Goal: Use online tool/utility: Utilize a website feature to perform a specific function

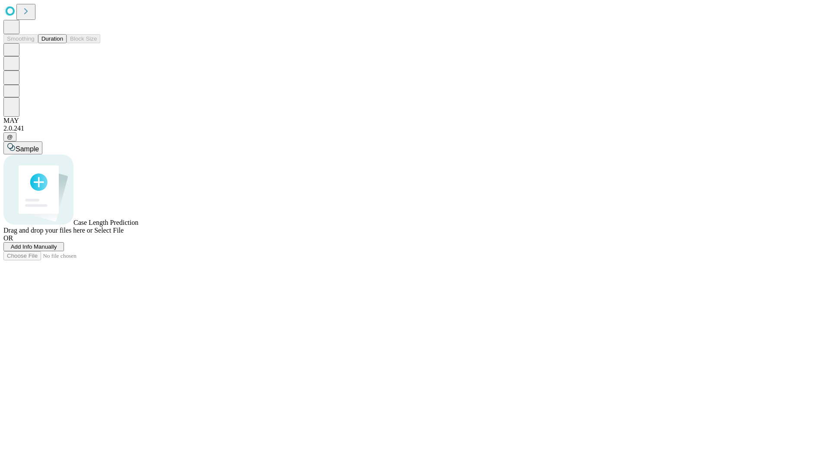
click at [63, 43] on button "Duration" at bounding box center [52, 38] width 29 height 9
click at [124, 234] on span "Select File" at bounding box center [108, 230] width 29 height 7
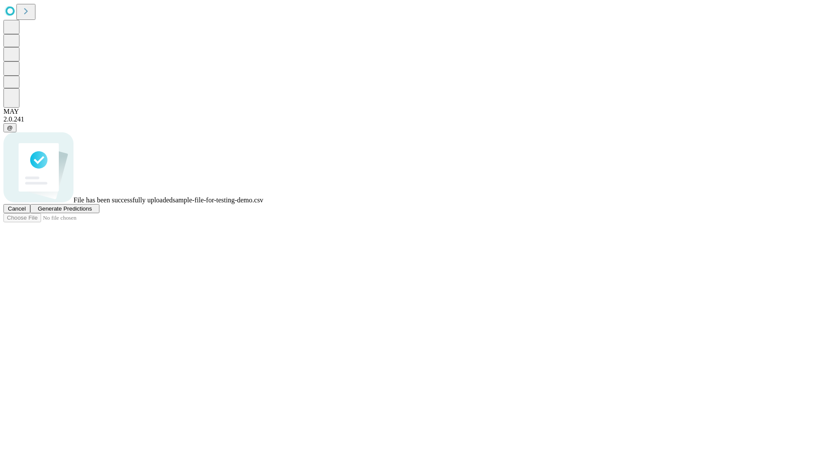
click at [92, 212] on span "Generate Predictions" at bounding box center [65, 208] width 54 height 6
